Goal: Task Accomplishment & Management: Manage account settings

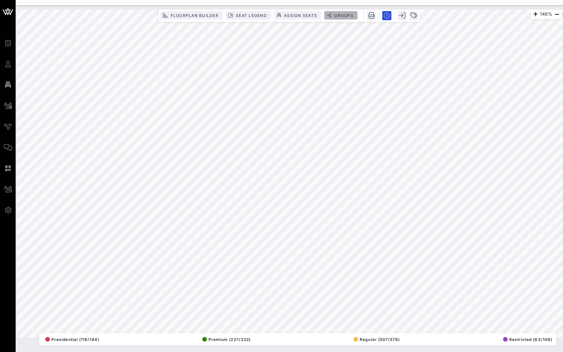
click at [345, 13] on span "Groups" at bounding box center [344, 15] width 20 height 5
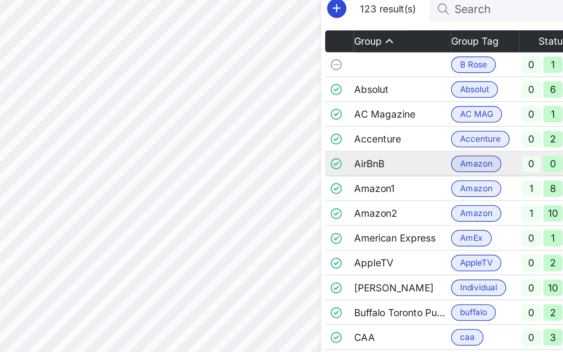
scroll to position [0, 6]
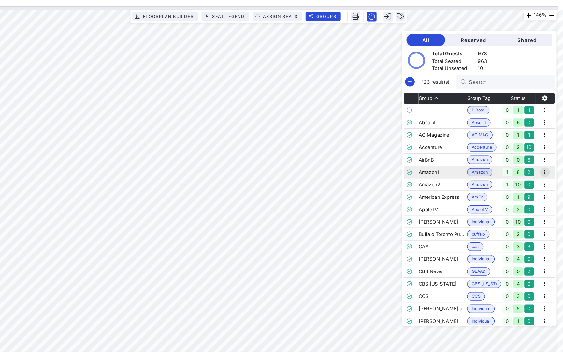
click at [541, 162] on icon "button" at bounding box center [545, 163] width 8 height 8
click at [547, 174] on div "Edit" at bounding box center [557, 173] width 20 height 5
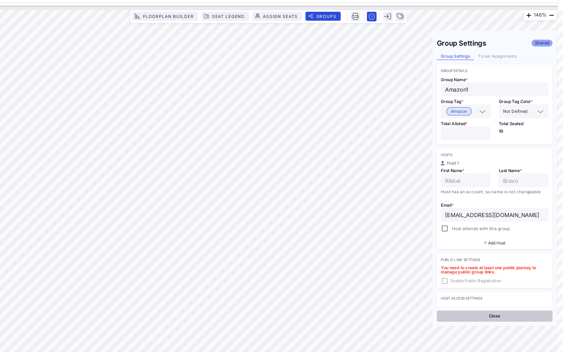
click at [467, 298] on button "Close" at bounding box center [496, 299] width 109 height 10
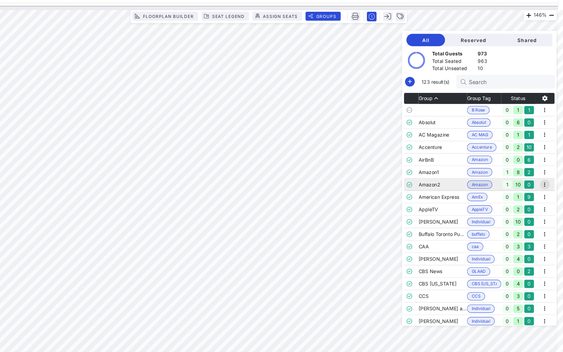
click at [541, 175] on icon "button" at bounding box center [545, 174] width 8 height 8
click at [540, 185] on div "Edit" at bounding box center [556, 185] width 33 height 13
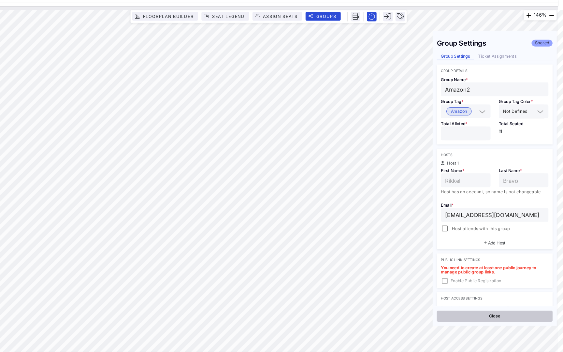
click at [474, 300] on button "Close" at bounding box center [496, 299] width 109 height 10
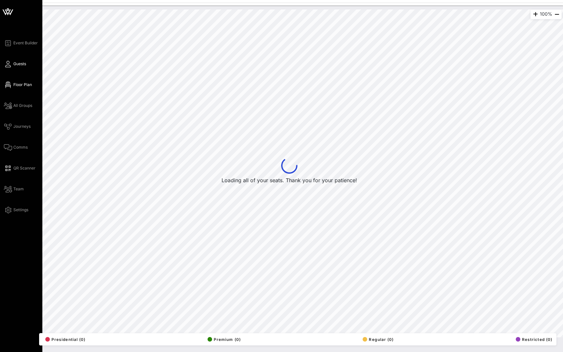
click at [11, 64] on icon at bounding box center [8, 64] width 8 height 1
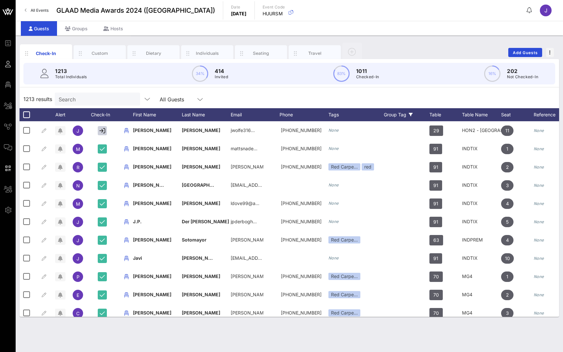
click at [393, 116] on div "Group Tag" at bounding box center [407, 114] width 46 height 13
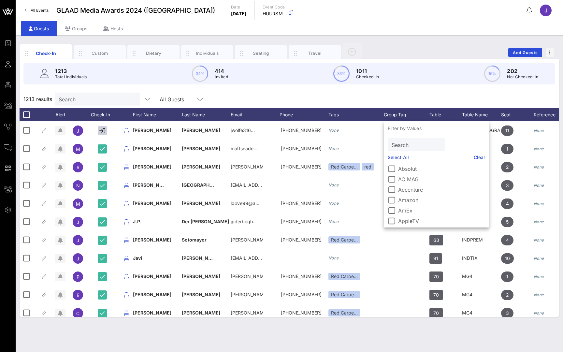
click at [403, 200] on label "Amazon" at bounding box center [441, 200] width 87 height 7
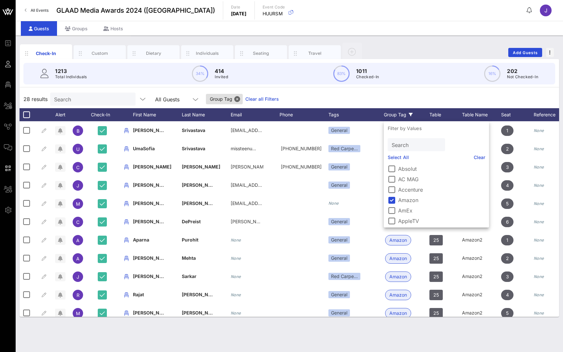
click at [474, 155] on link "Clear" at bounding box center [480, 157] width 12 height 7
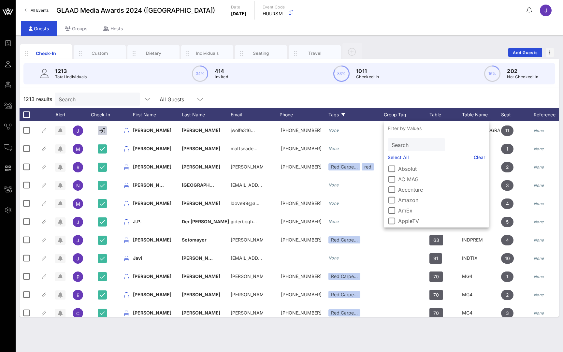
click at [334, 116] on div "Tags" at bounding box center [355, 114] width 55 height 13
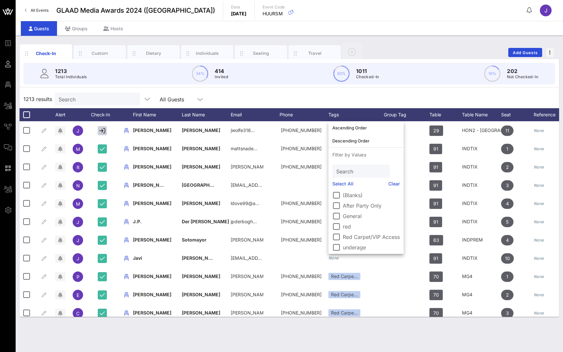
click at [360, 206] on label "After Party Only" at bounding box center [371, 205] width 57 height 7
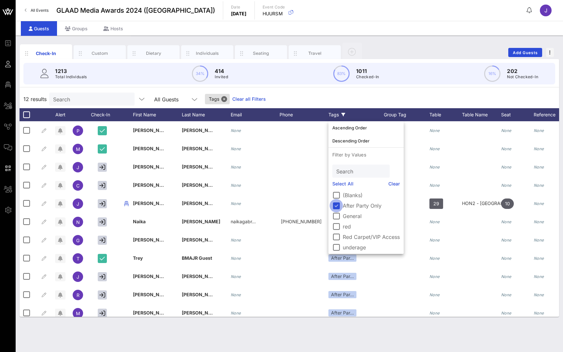
click at [337, 206] on div at bounding box center [336, 205] width 11 height 11
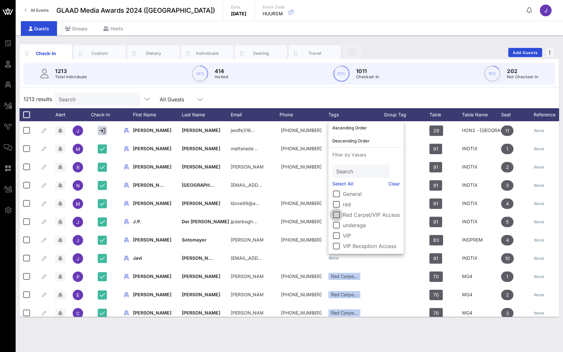
scroll to position [22, 0]
click at [340, 213] on div at bounding box center [336, 214] width 11 height 11
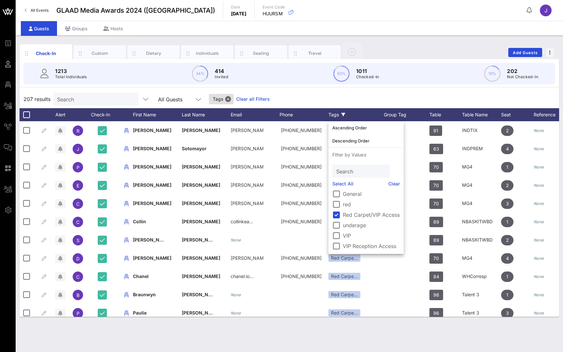
click at [383, 96] on div "207 results Search All Guests Tags Clear all Filters" at bounding box center [290, 99] width 540 height 18
